Goal: Information Seeking & Learning: Learn about a topic

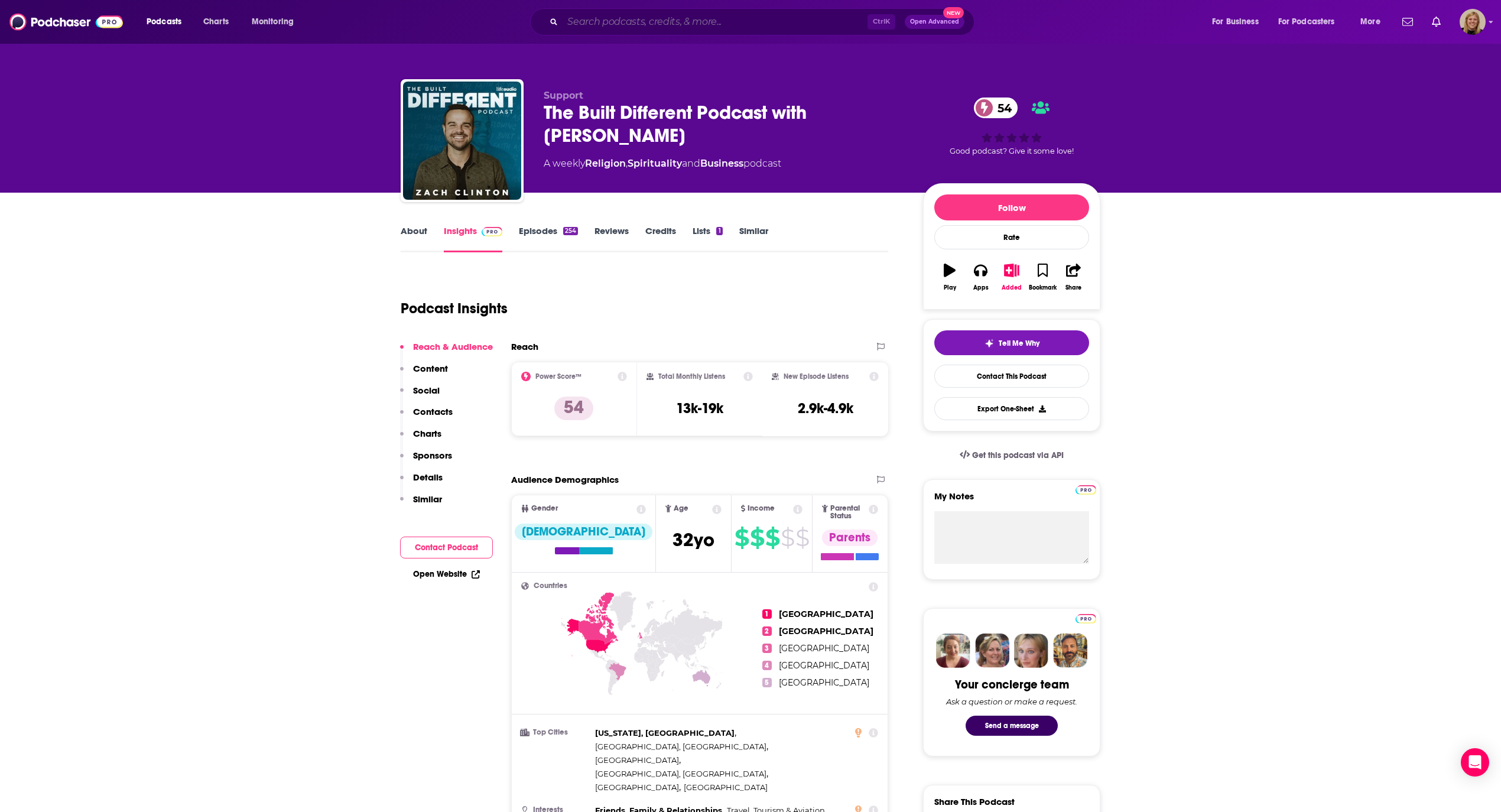
click at [676, 16] on input "Search podcasts, credits, & more..." at bounding box center [715, 22] width 305 height 19
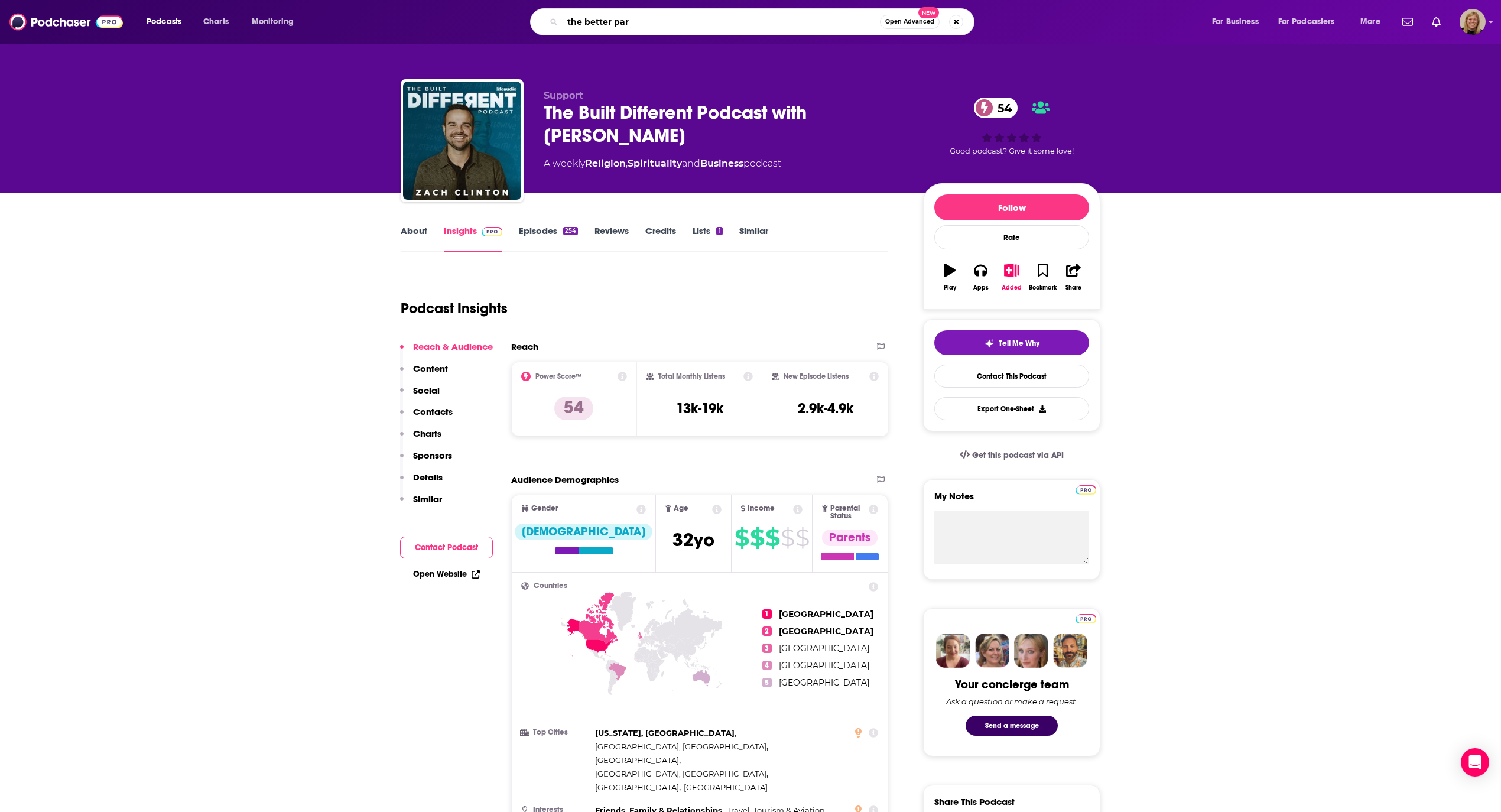
type input "the better part"
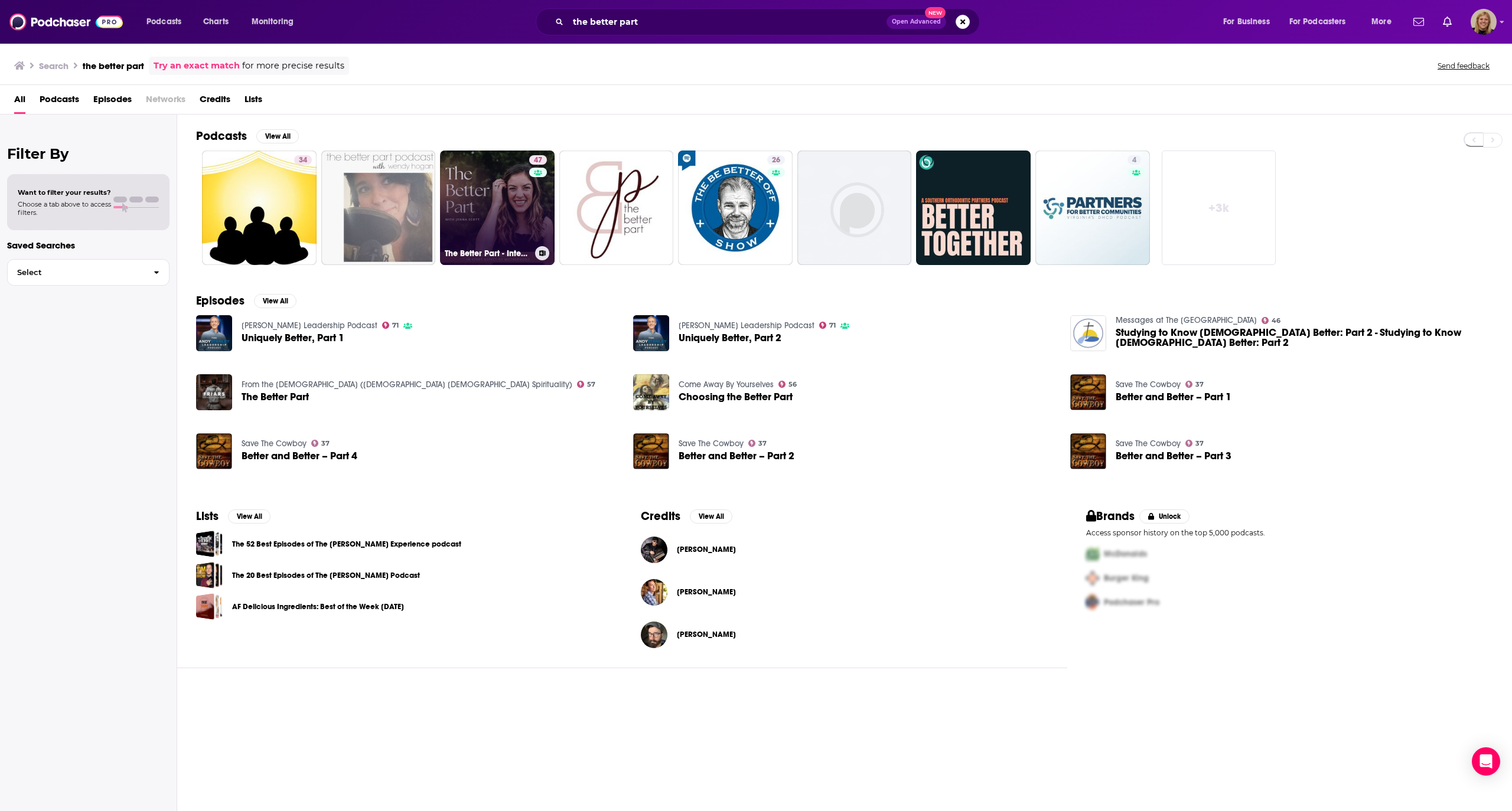
click at [515, 220] on link "47 The Better Part - Intentional Living for [DEMOGRAPHIC_DATA] Moms with a [DEM…" at bounding box center [497, 207] width 115 height 115
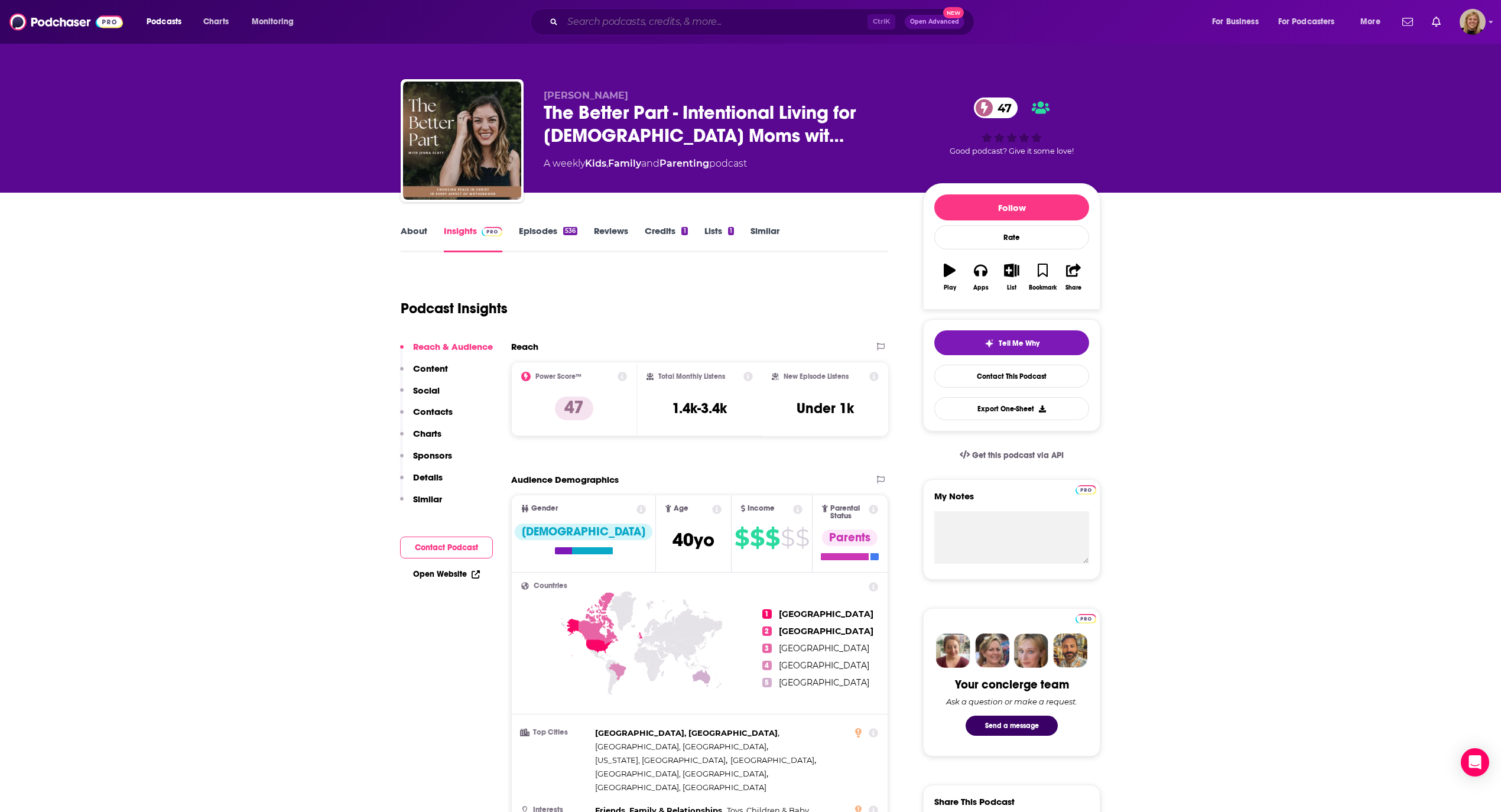
click at [617, 24] on input "Search podcasts, credits, & more..." at bounding box center [715, 22] width 305 height 19
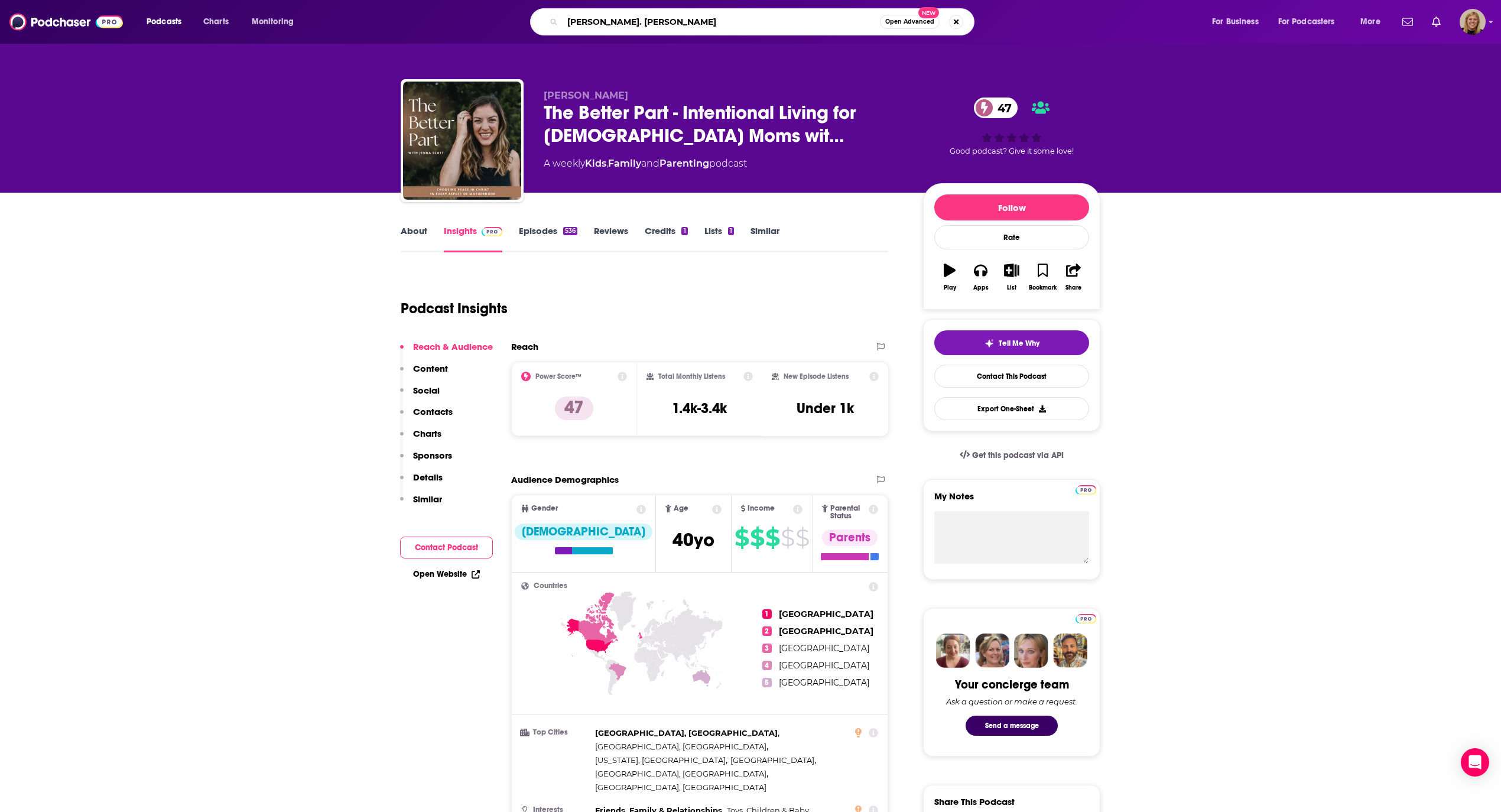
type input "[PERSON_NAME]. [PERSON_NAME] podcast"
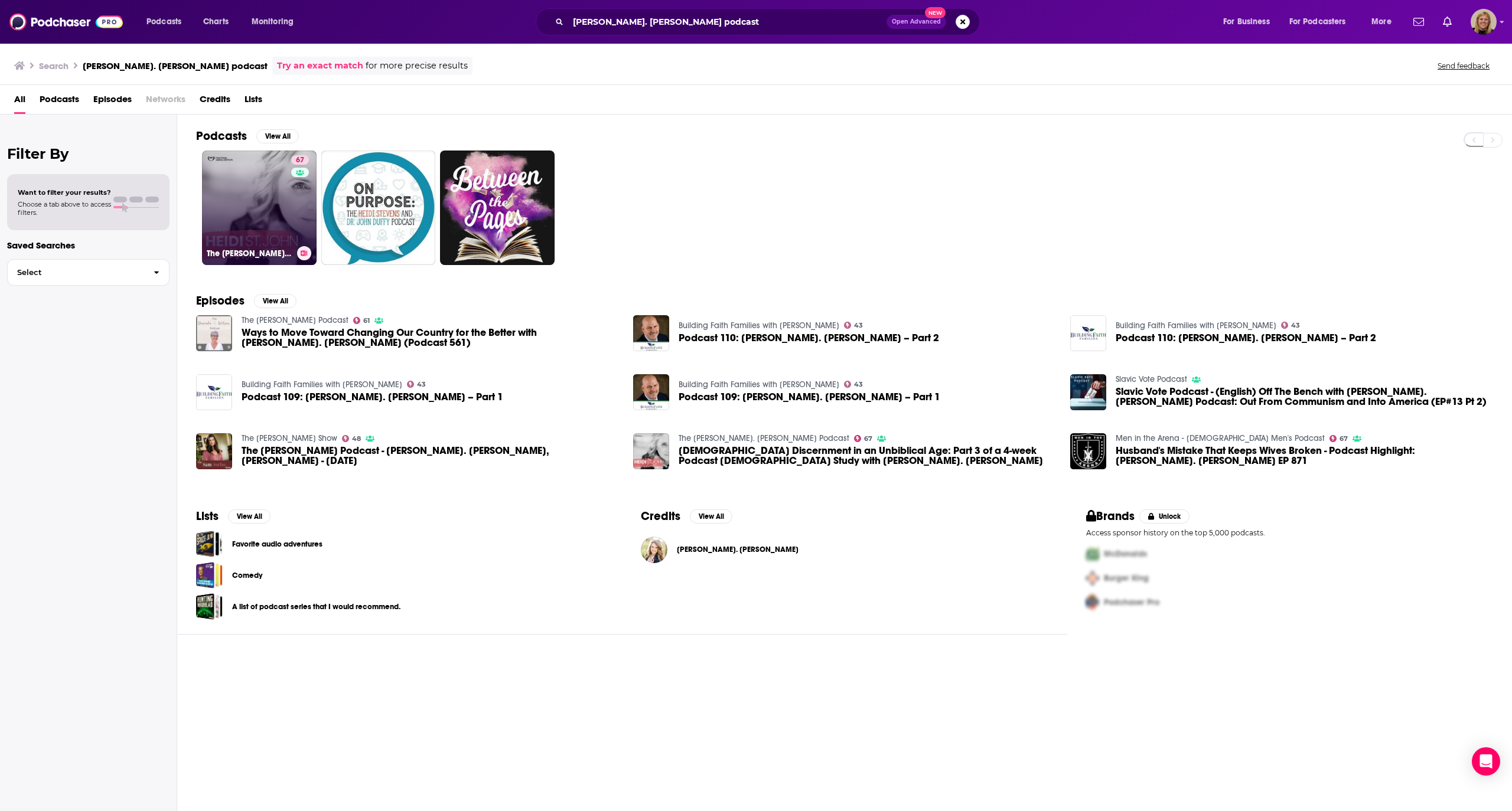
click at [255, 185] on link "67 The [PERSON_NAME] St. [PERSON_NAME] Podcast" at bounding box center [259, 207] width 115 height 115
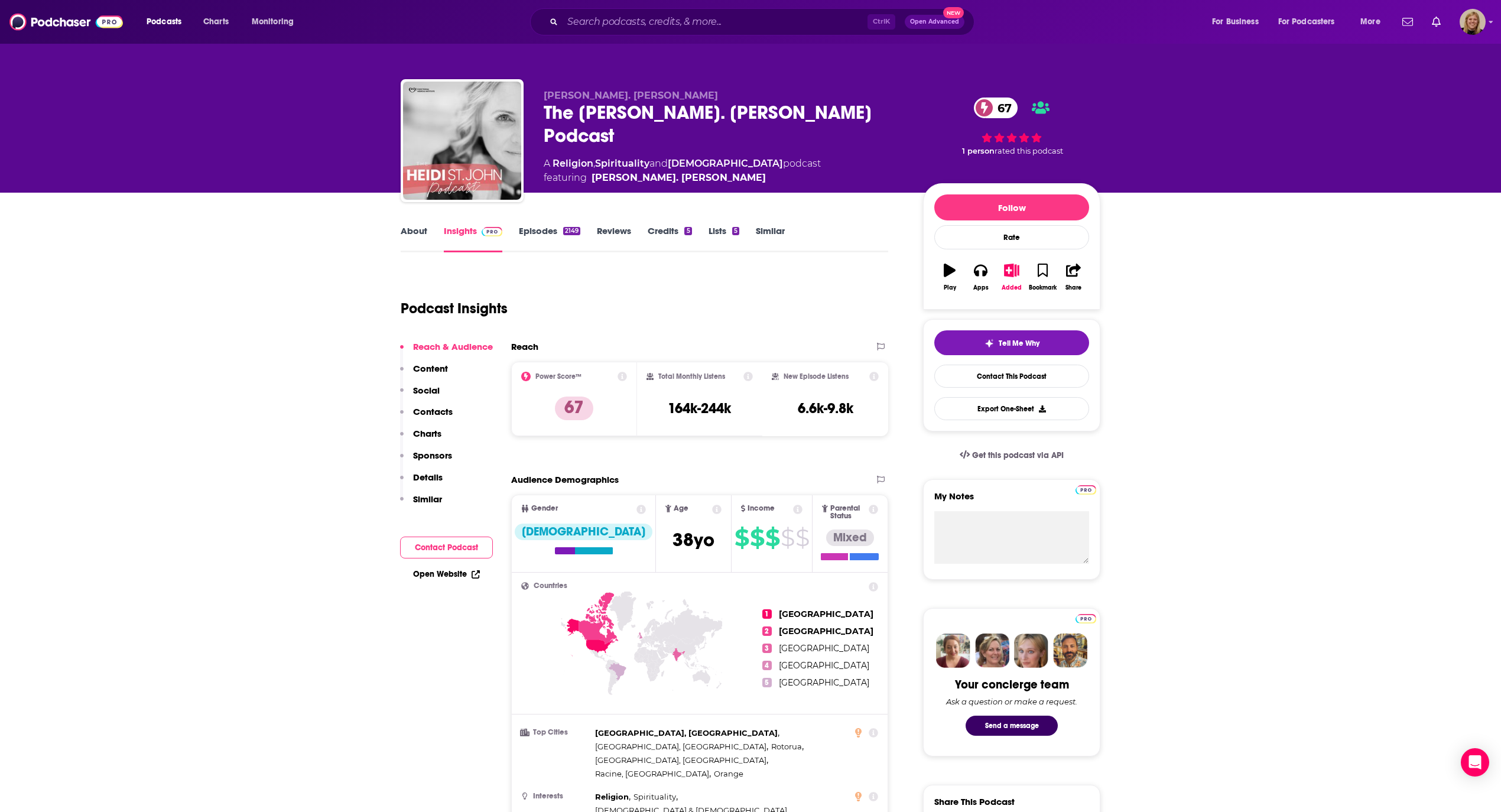
click at [417, 228] on link "About" at bounding box center [413, 238] width 26 height 27
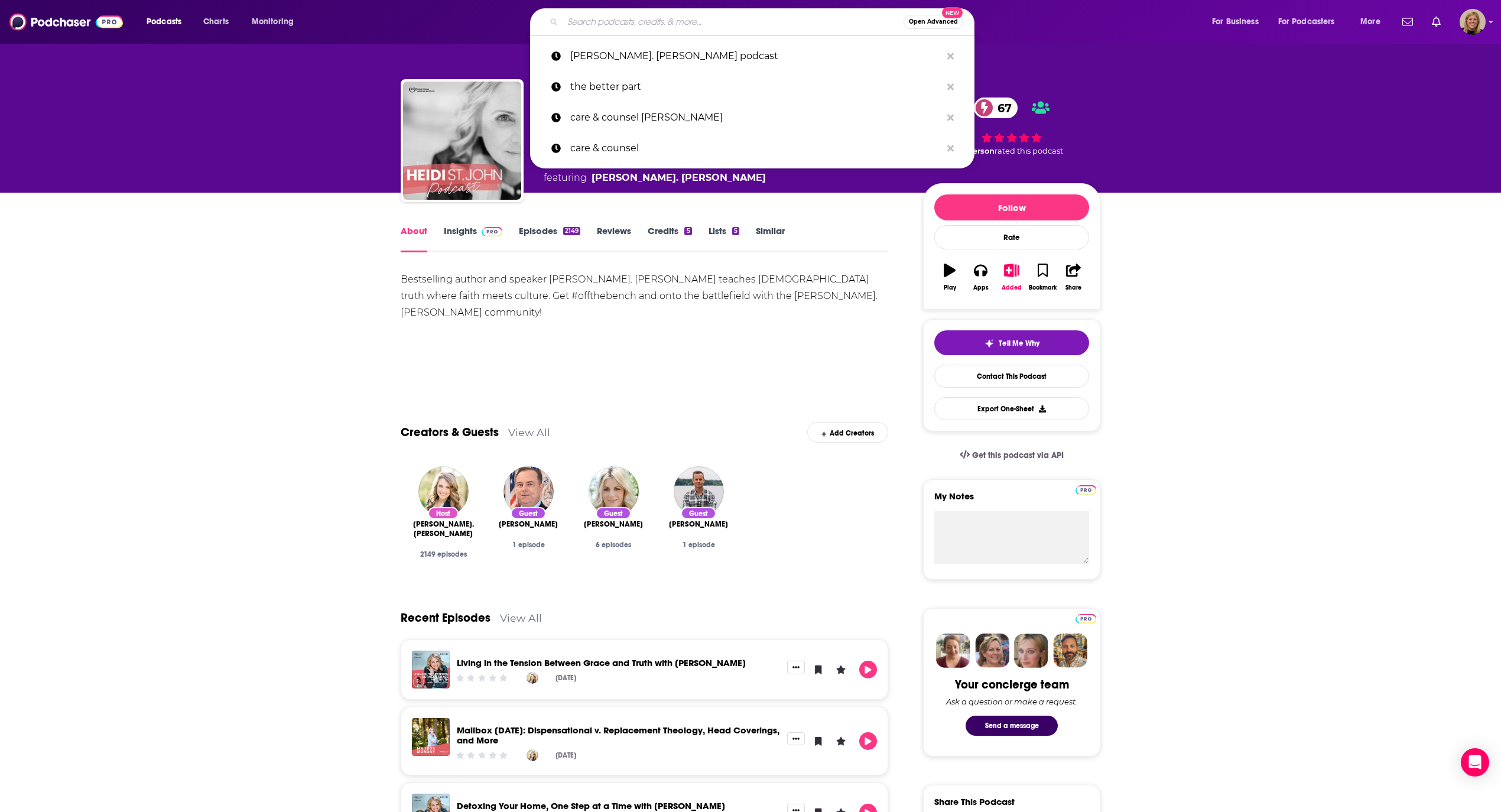
click at [627, 15] on input "Search podcasts, credits, & more..." at bounding box center [733, 22] width 341 height 19
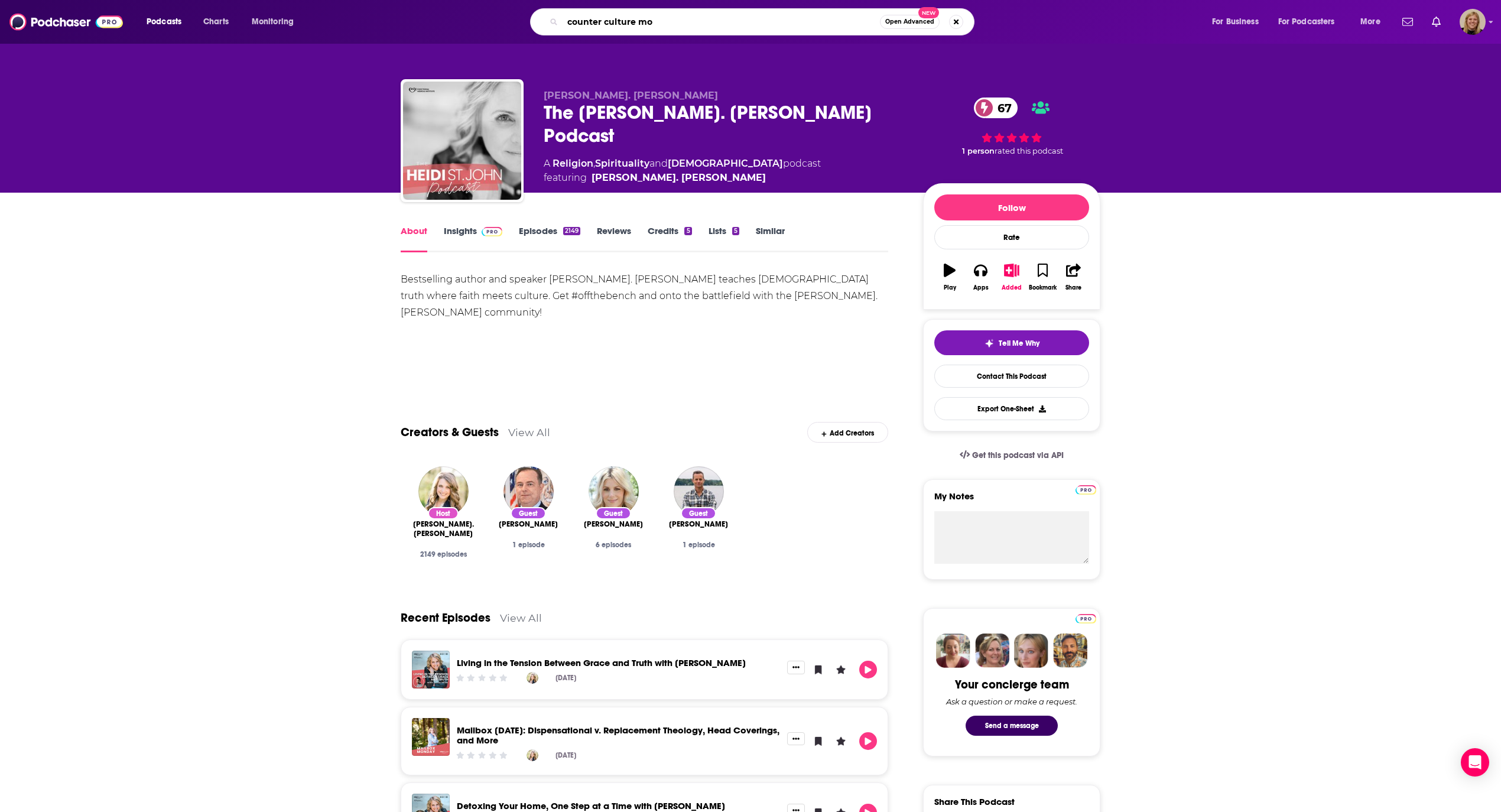
type input "counter culture mom"
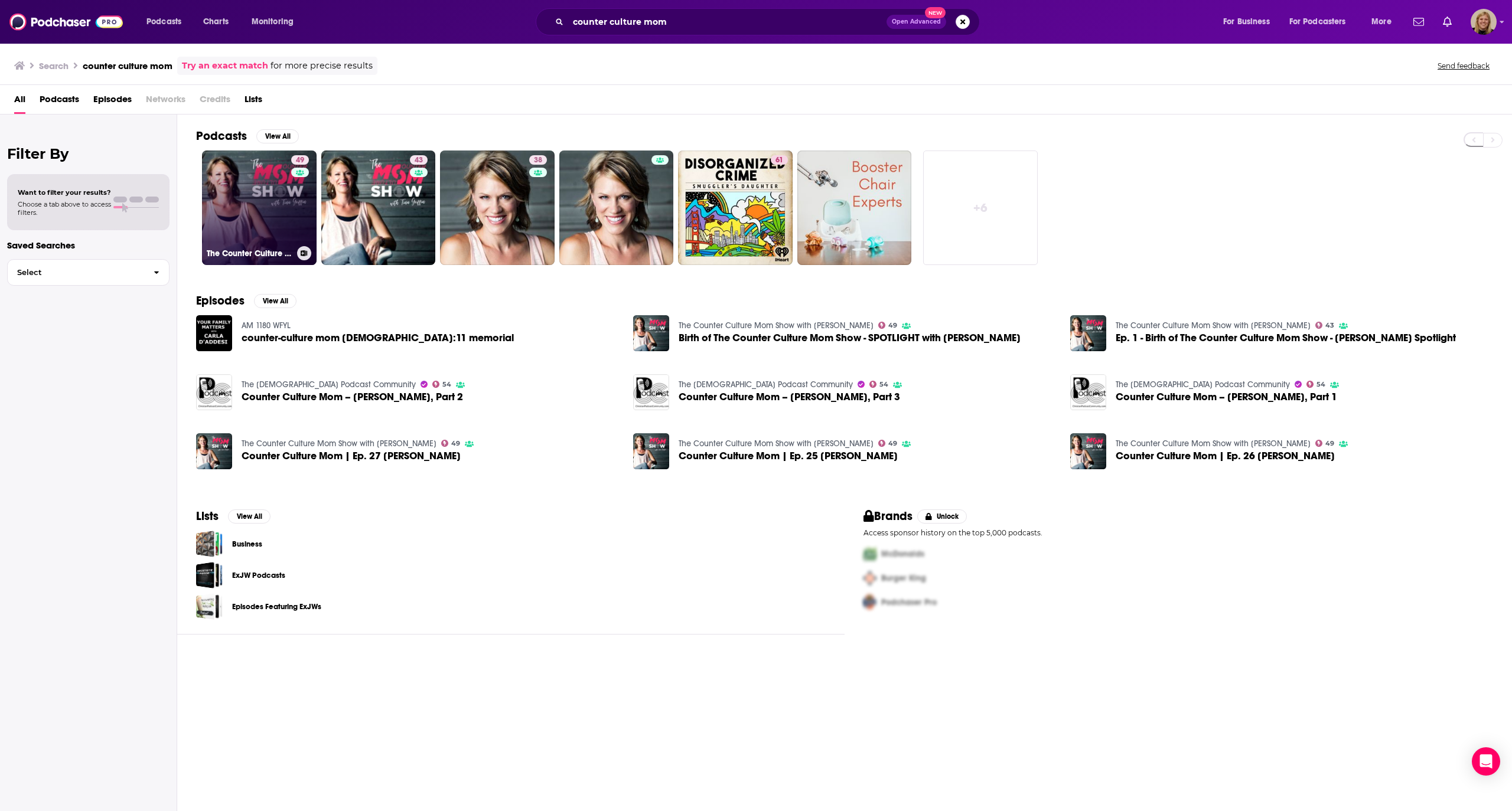
click at [288, 199] on link "49 The Counter Culture Mom Show with [PERSON_NAME]" at bounding box center [259, 207] width 115 height 115
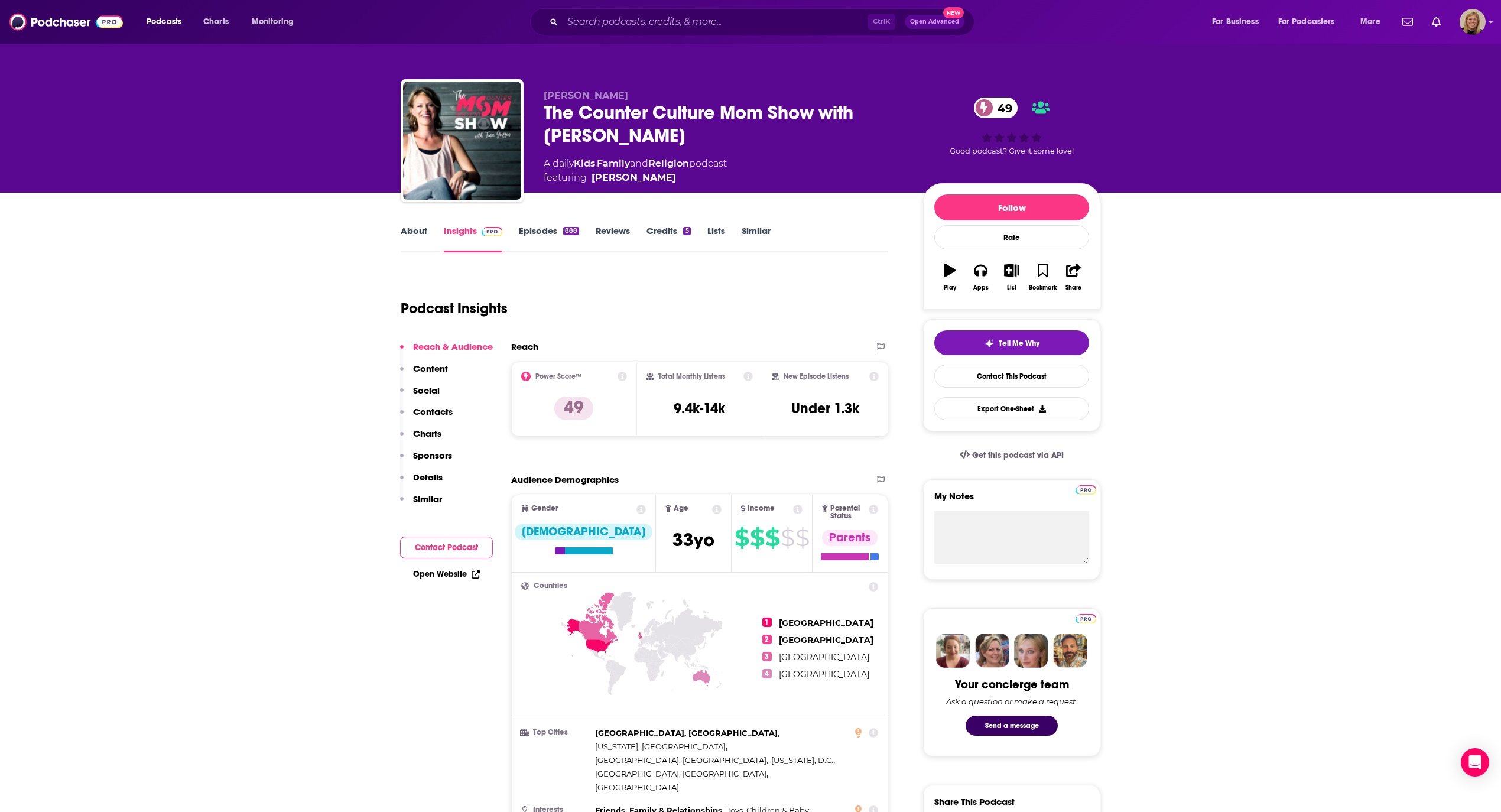
click at [409, 227] on link "About" at bounding box center [413, 238] width 26 height 27
